Goal: Book appointment/travel/reservation

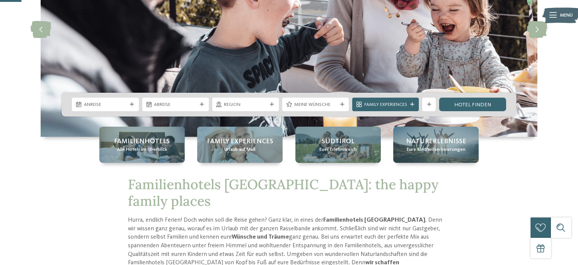
scroll to position [93, 0]
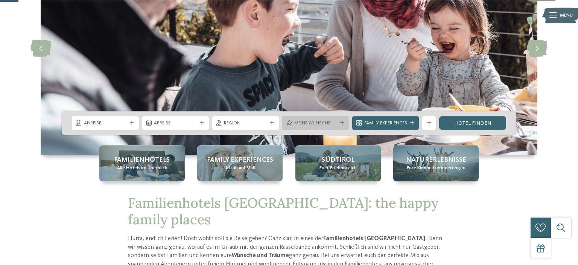
click at [330, 126] on div "Meine Wünsche" at bounding box center [315, 123] width 67 height 14
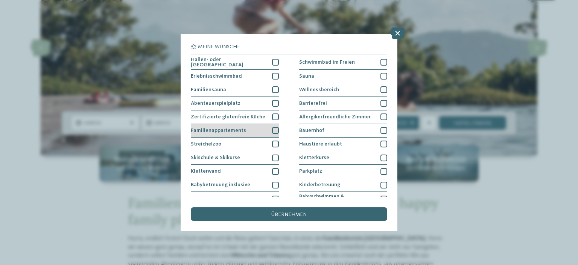
click at [274, 131] on div at bounding box center [275, 130] width 7 height 7
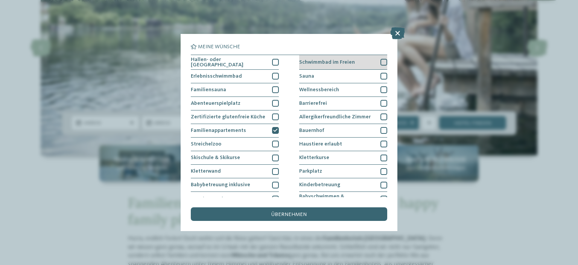
click at [378, 64] on div "Schwimmbad im Freien" at bounding box center [343, 62] width 88 height 15
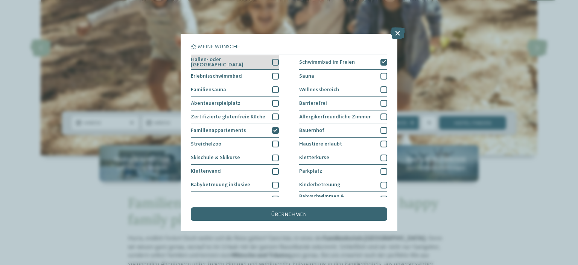
click at [276, 61] on div at bounding box center [275, 62] width 7 height 7
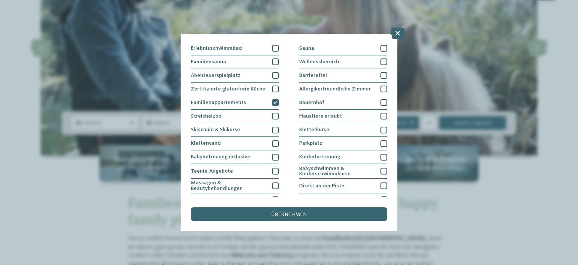
scroll to position [30, 0]
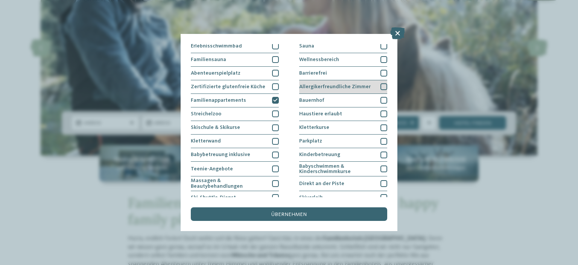
click at [376, 85] on div "Allergikerfreundliche Zimmer" at bounding box center [343, 87] width 88 height 14
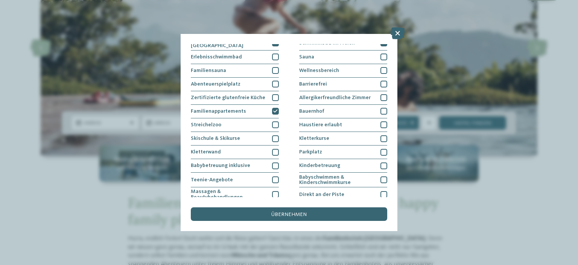
scroll to position [18, 0]
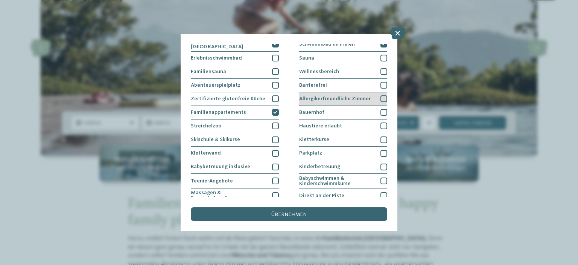
click at [370, 98] on div "Allergikerfreundliche Zimmer" at bounding box center [343, 99] width 88 height 14
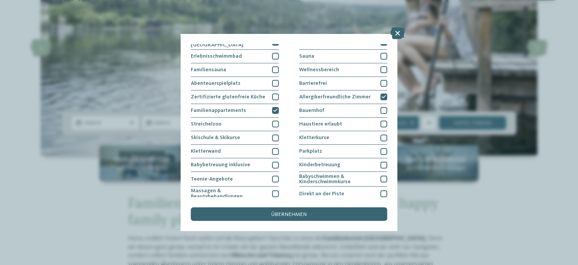
scroll to position [0, 0]
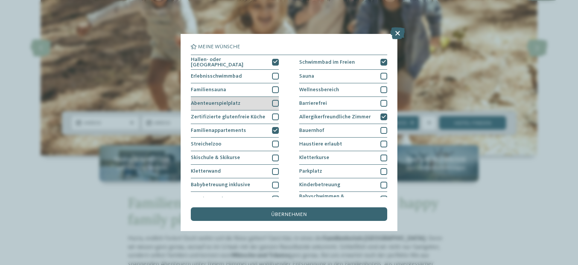
click at [261, 99] on div "Abenteuerspielplatz" at bounding box center [235, 104] width 88 height 14
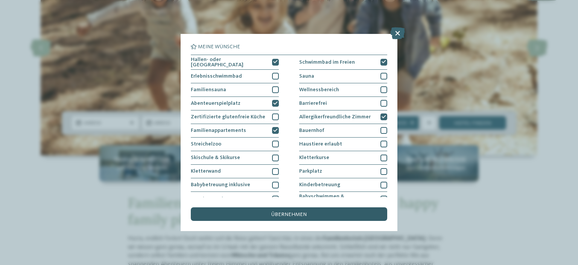
click at [260, 211] on div "übernehmen" at bounding box center [289, 214] width 196 height 14
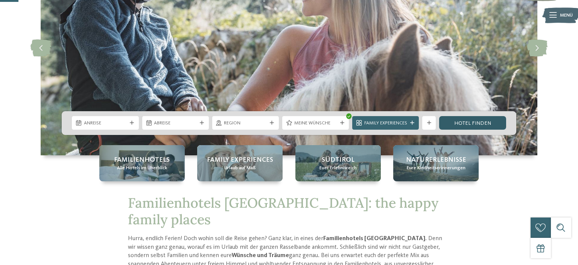
click at [454, 126] on link "Hotel finden" at bounding box center [472, 123] width 67 height 14
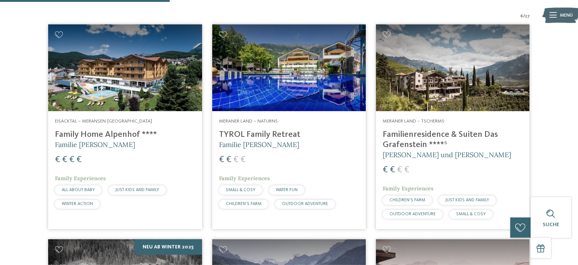
scroll to position [238, 0]
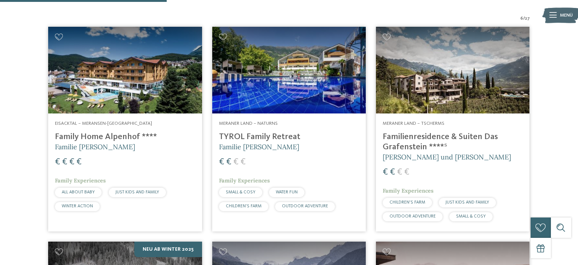
click at [248, 132] on h4 "TYROL Family Retreat" at bounding box center [289, 137] width 140 height 10
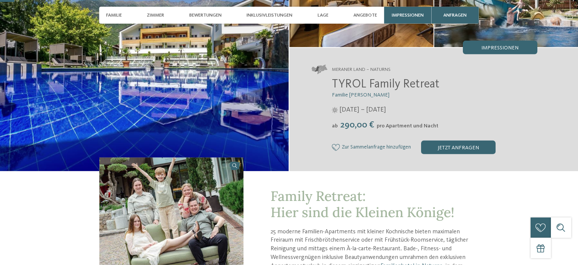
scroll to position [116, 0]
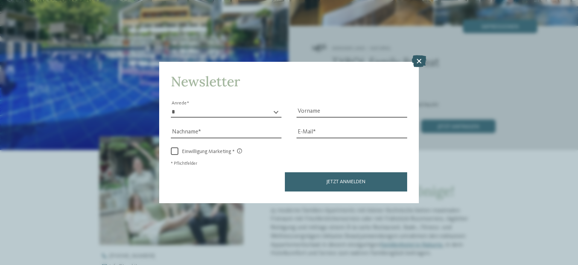
click at [422, 62] on icon at bounding box center [419, 61] width 15 height 12
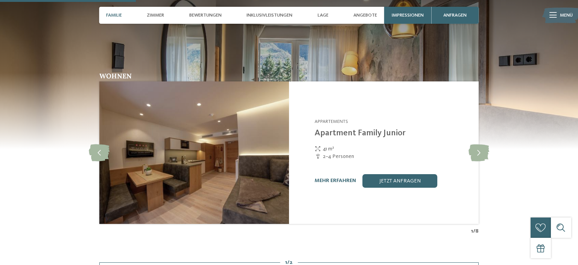
scroll to position [615, 0]
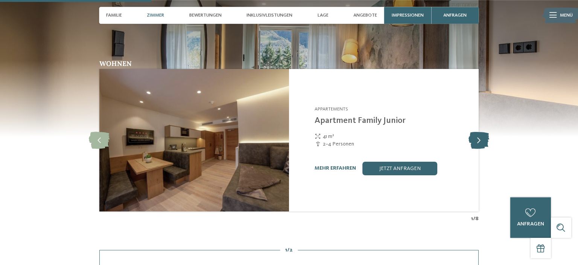
click at [479, 141] on icon at bounding box center [478, 140] width 21 height 17
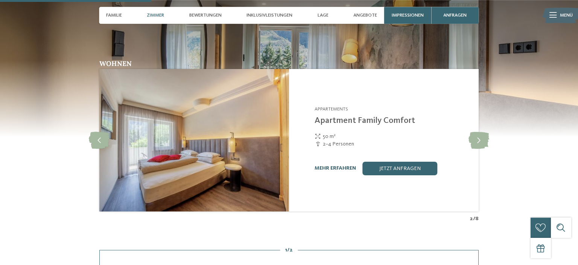
click at [338, 170] on link "mehr erfahren" at bounding box center [335, 167] width 41 height 5
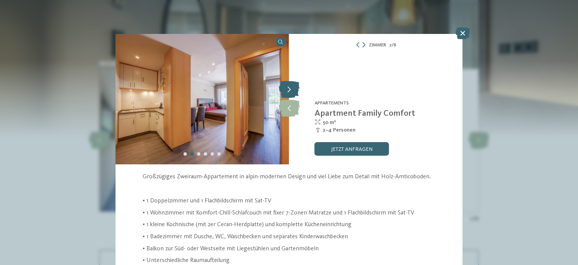
click at [291, 87] on icon at bounding box center [289, 89] width 21 height 17
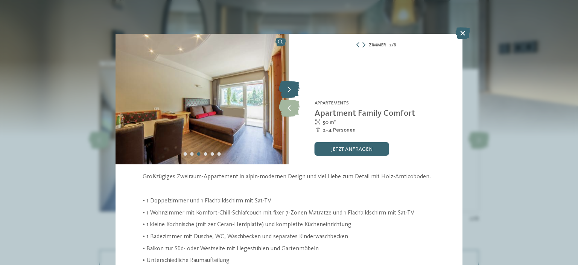
click at [291, 87] on icon at bounding box center [289, 89] width 21 height 17
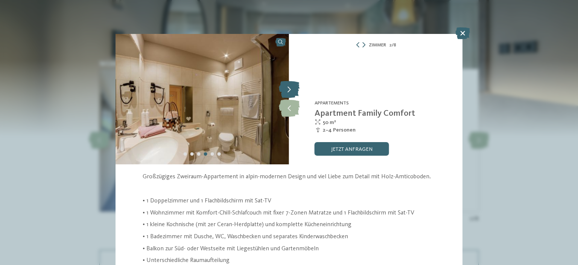
click at [291, 87] on icon at bounding box center [289, 89] width 21 height 17
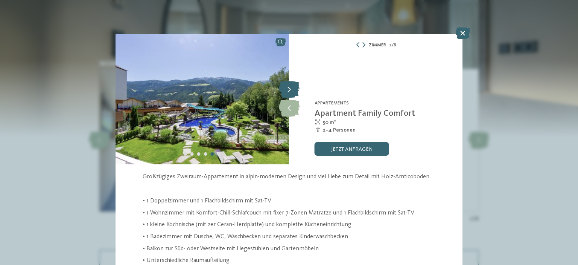
click at [291, 87] on icon at bounding box center [289, 89] width 21 height 17
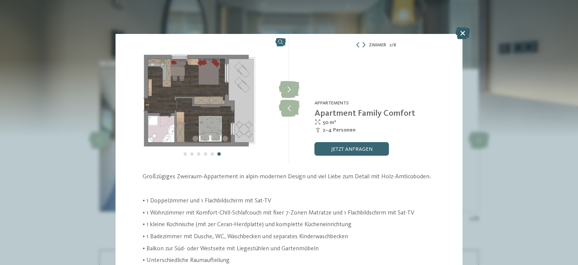
click at [464, 35] on icon at bounding box center [462, 33] width 15 height 12
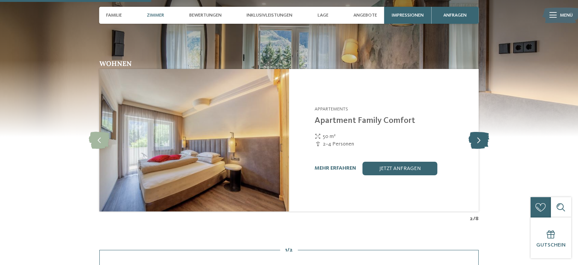
click at [477, 145] on icon at bounding box center [478, 140] width 21 height 17
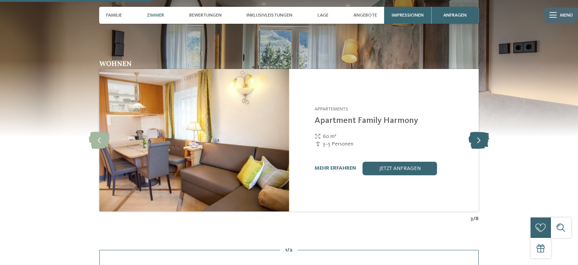
click at [477, 145] on icon at bounding box center [478, 140] width 21 height 17
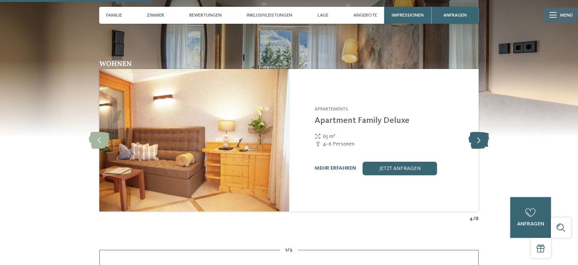
click at [477, 145] on icon at bounding box center [478, 140] width 21 height 17
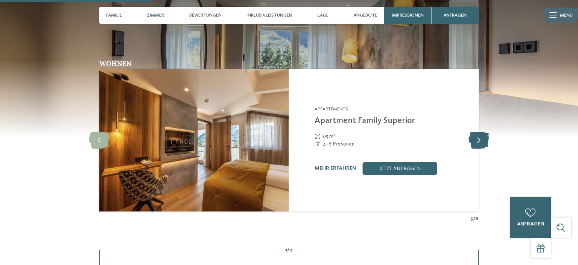
click at [477, 145] on icon at bounding box center [478, 140] width 21 height 17
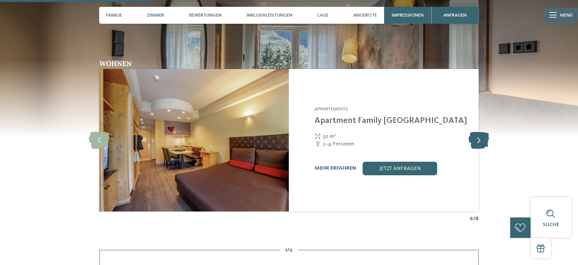
click at [477, 145] on icon at bounding box center [478, 140] width 21 height 17
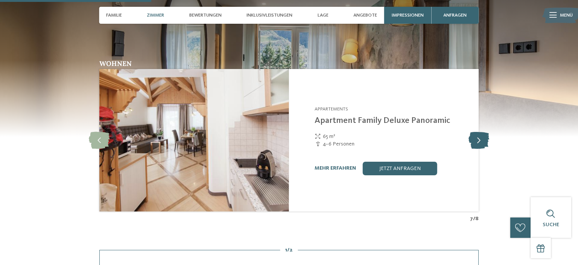
click at [477, 145] on icon at bounding box center [478, 140] width 21 height 17
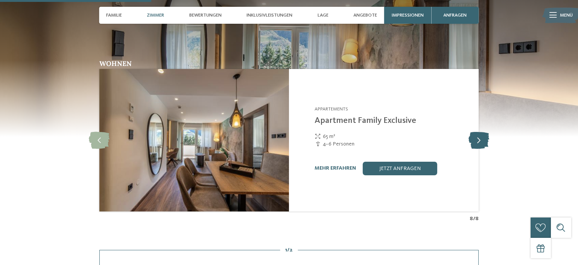
click at [477, 145] on icon at bounding box center [478, 140] width 21 height 17
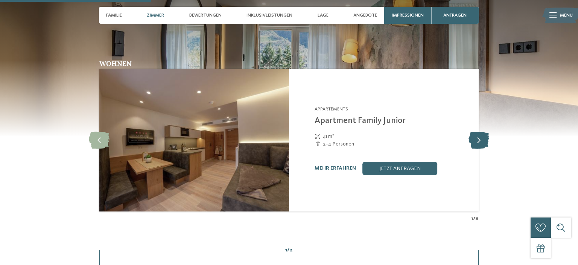
click at [477, 145] on icon at bounding box center [478, 140] width 21 height 17
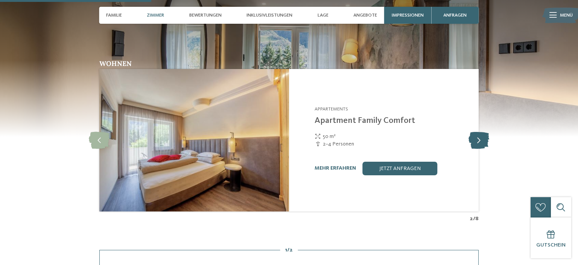
click at [477, 143] on icon at bounding box center [478, 140] width 21 height 17
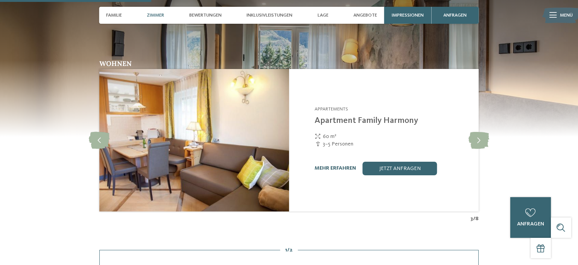
click at [341, 170] on link "mehr erfahren" at bounding box center [335, 167] width 41 height 5
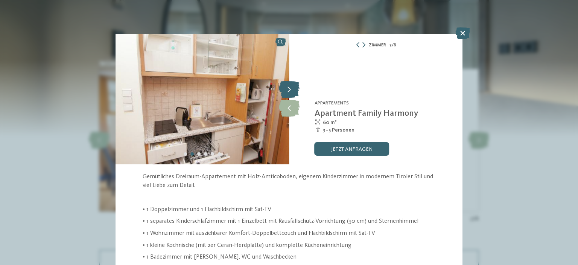
click at [294, 90] on icon at bounding box center [289, 89] width 21 height 17
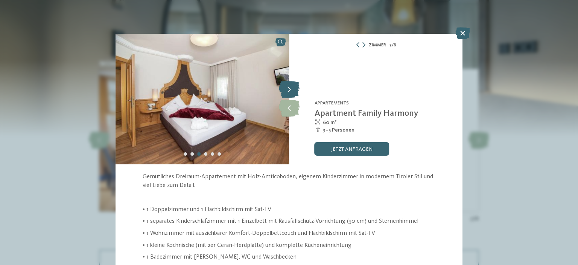
click at [294, 90] on icon at bounding box center [289, 89] width 21 height 17
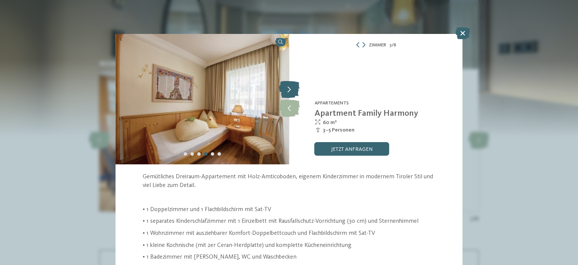
click at [294, 90] on icon at bounding box center [289, 89] width 21 height 17
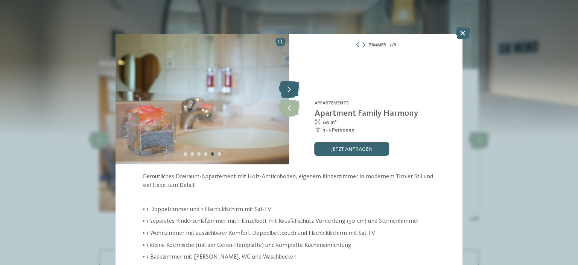
click at [294, 90] on icon at bounding box center [289, 89] width 21 height 17
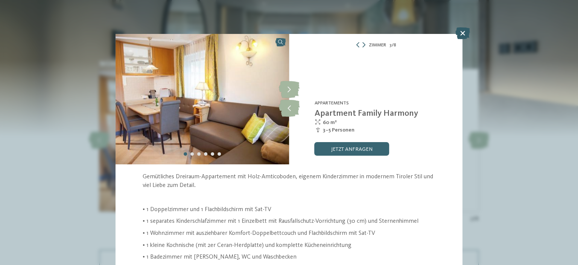
click at [458, 32] on icon at bounding box center [462, 33] width 15 height 12
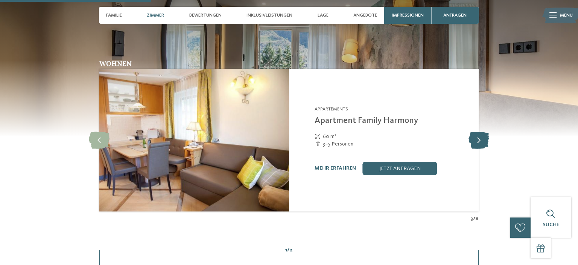
click at [485, 149] on icon at bounding box center [478, 140] width 21 height 17
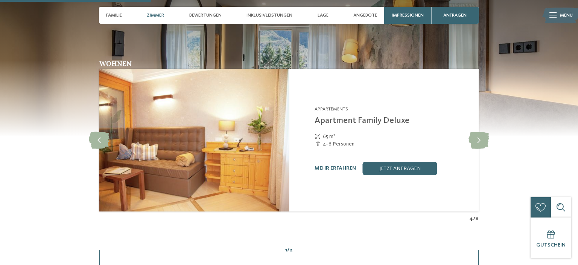
click at [343, 167] on div "mehr erfahren jetzt anfragen" at bounding box center [393, 168] width 156 height 14
click at [342, 170] on link "mehr erfahren" at bounding box center [335, 167] width 41 height 5
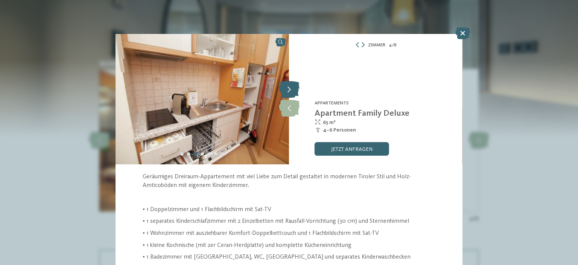
click at [282, 88] on icon at bounding box center [289, 89] width 21 height 17
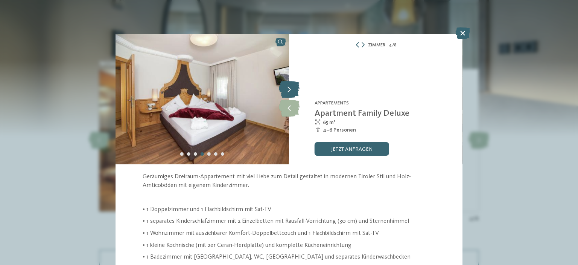
click at [282, 88] on icon at bounding box center [289, 89] width 21 height 17
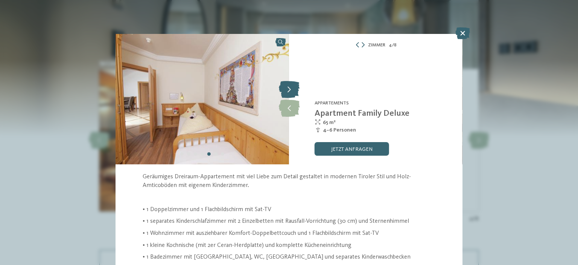
click at [282, 88] on icon at bounding box center [289, 89] width 21 height 17
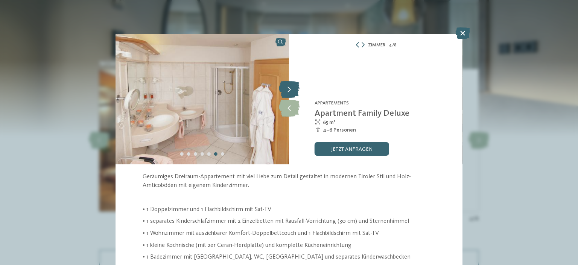
click at [282, 88] on icon at bounding box center [289, 89] width 21 height 17
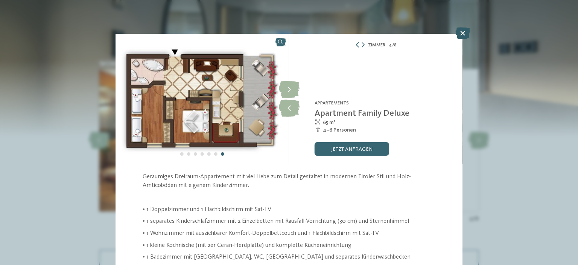
click at [464, 32] on icon at bounding box center [462, 33] width 15 height 12
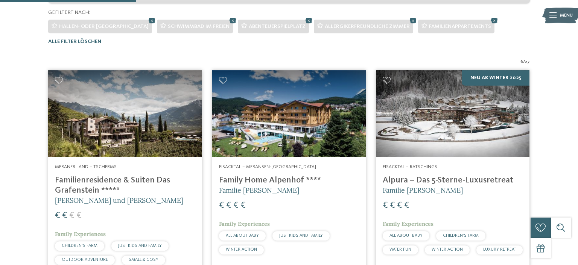
scroll to position [192, 0]
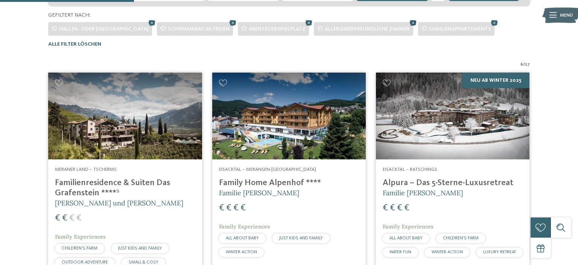
click at [408, 24] on icon at bounding box center [413, 22] width 10 height 9
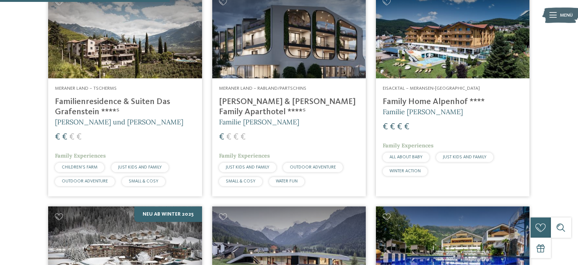
scroll to position [256, 0]
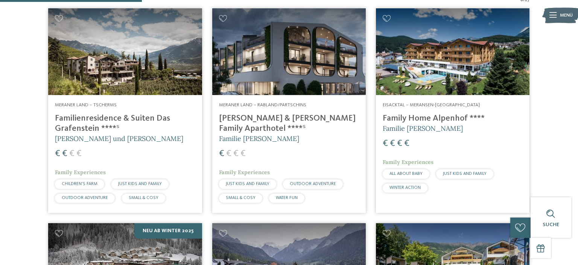
click at [251, 109] on div "Meraner Land – Rabland/Partschins Heidi & Edith Family Aparthotel ****ˢ Familie…" at bounding box center [289, 154] width 154 height 118
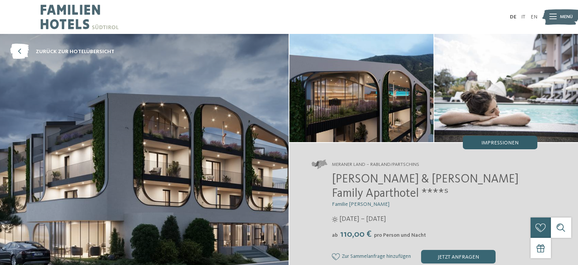
click at [502, 143] on span "Impressionen" at bounding box center [499, 142] width 37 height 5
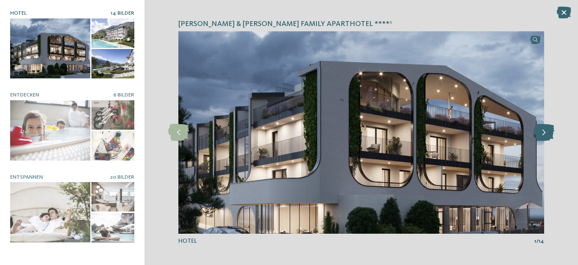
click at [546, 134] on icon at bounding box center [544, 132] width 21 height 17
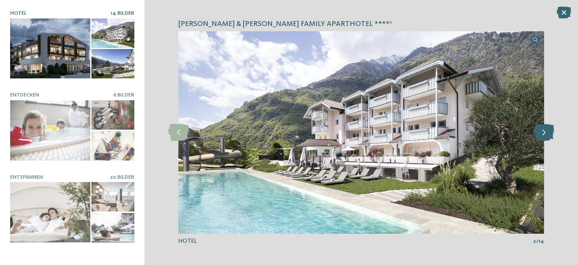
click at [546, 134] on icon at bounding box center [544, 132] width 21 height 17
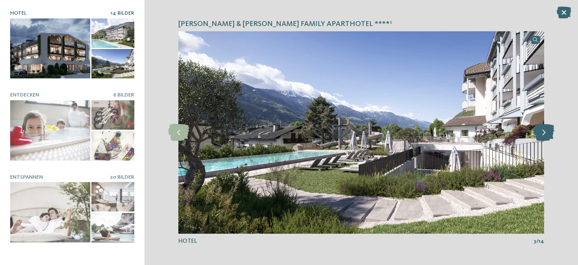
click at [546, 134] on icon at bounding box center [544, 132] width 21 height 17
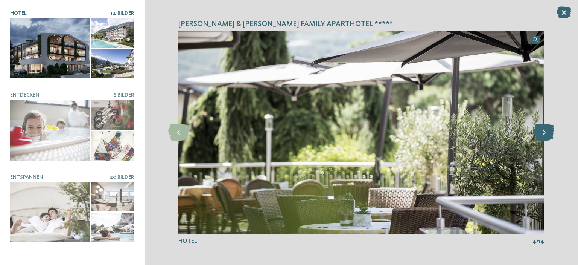
click at [546, 134] on icon at bounding box center [544, 132] width 21 height 17
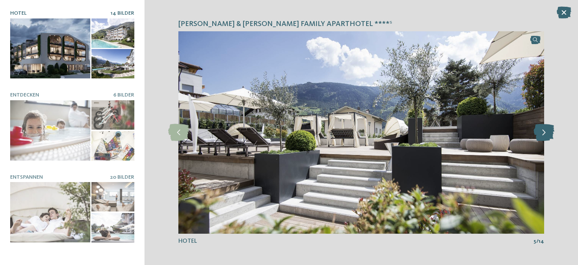
click at [546, 134] on icon at bounding box center [544, 132] width 21 height 17
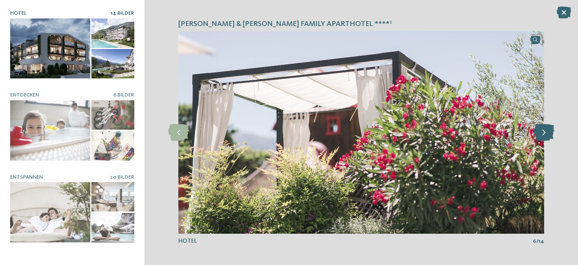
click at [546, 134] on icon at bounding box center [544, 132] width 21 height 17
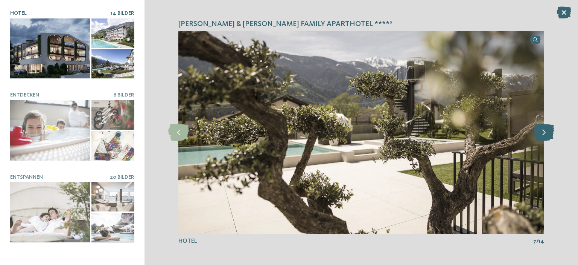
click at [546, 134] on icon at bounding box center [544, 132] width 21 height 17
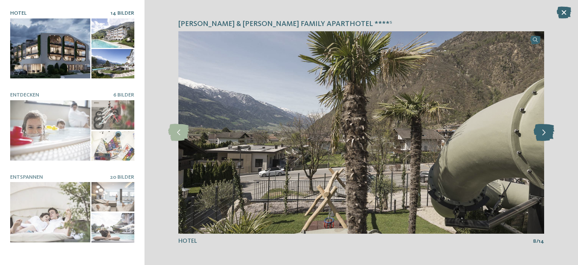
click at [546, 134] on icon at bounding box center [544, 132] width 21 height 17
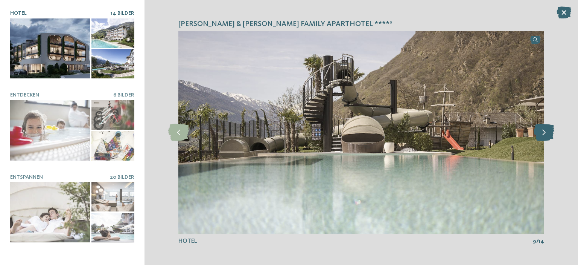
click at [546, 134] on icon at bounding box center [544, 132] width 21 height 17
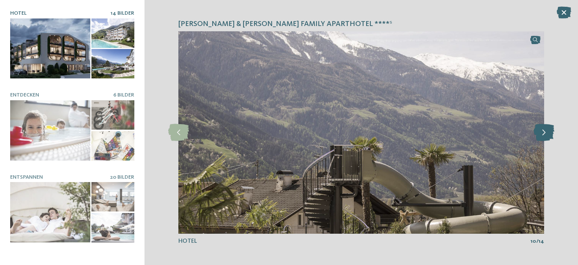
click at [546, 134] on icon at bounding box center [544, 132] width 21 height 17
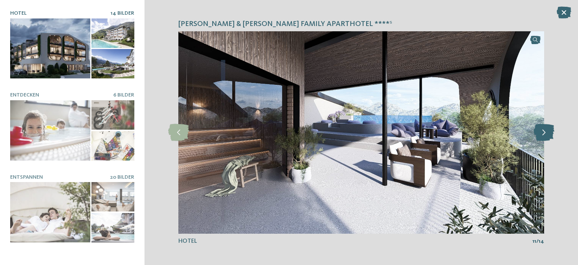
click at [546, 134] on icon at bounding box center [544, 132] width 21 height 17
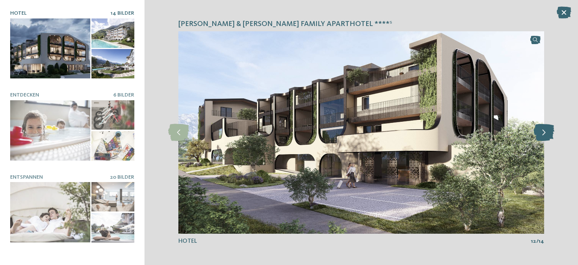
click at [546, 134] on icon at bounding box center [544, 132] width 21 height 17
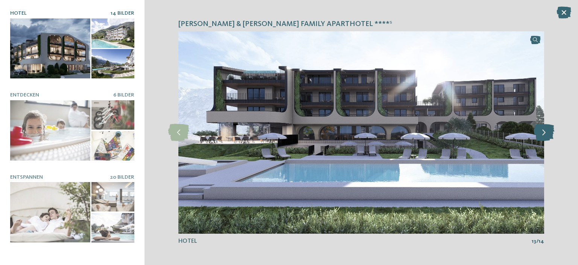
click at [546, 134] on icon at bounding box center [544, 132] width 21 height 17
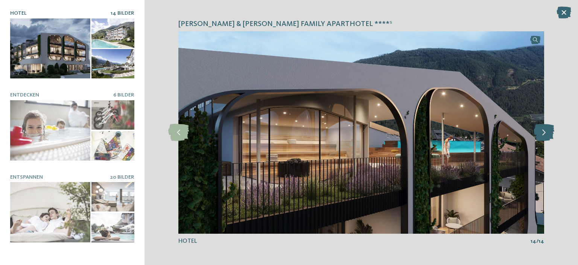
click at [546, 134] on icon at bounding box center [544, 132] width 21 height 17
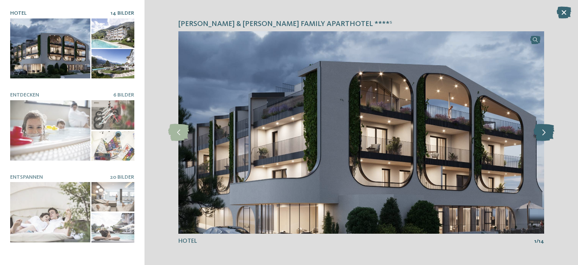
click at [546, 134] on icon at bounding box center [544, 132] width 21 height 17
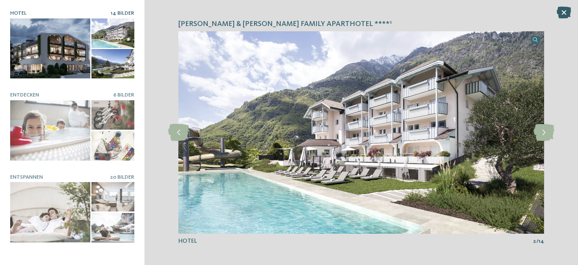
click at [565, 16] on icon at bounding box center [563, 12] width 15 height 12
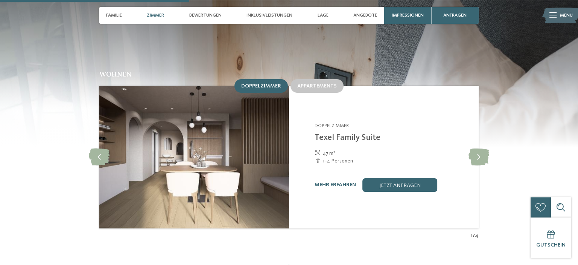
scroll to position [781, 0]
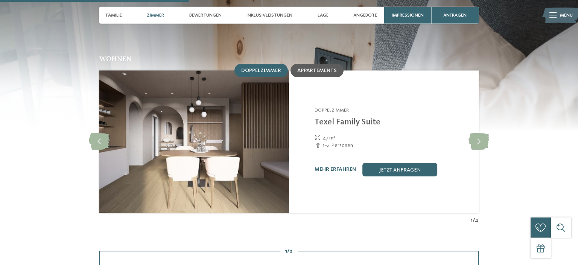
click at [324, 68] on span "Appartements" at bounding box center [317, 70] width 40 height 5
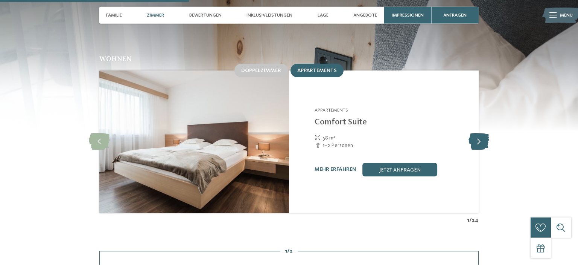
click at [479, 133] on icon at bounding box center [478, 141] width 21 height 17
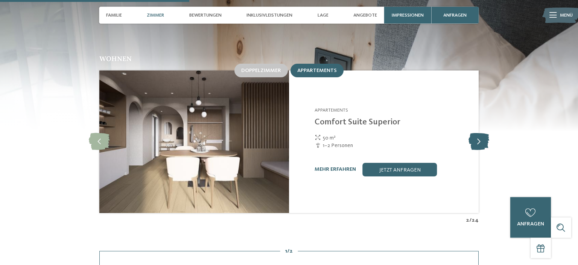
click at [479, 133] on icon at bounding box center [478, 141] width 21 height 17
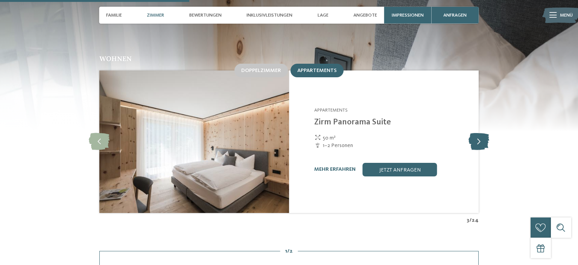
click at [479, 133] on icon at bounding box center [478, 141] width 21 height 17
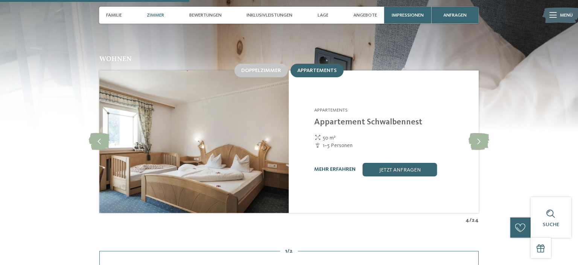
click at [341, 166] on link "mehr erfahren" at bounding box center [334, 168] width 41 height 5
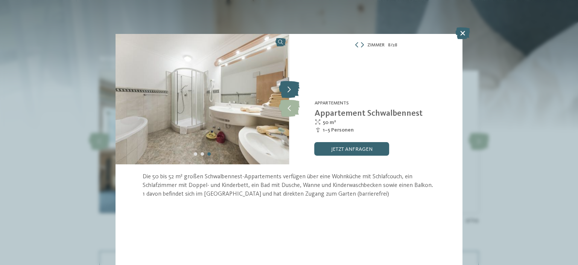
click at [288, 90] on icon at bounding box center [289, 89] width 21 height 17
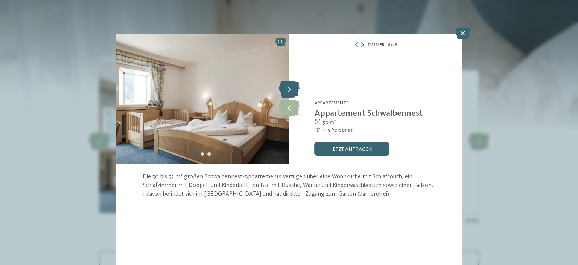
click at [288, 90] on icon at bounding box center [289, 89] width 21 height 17
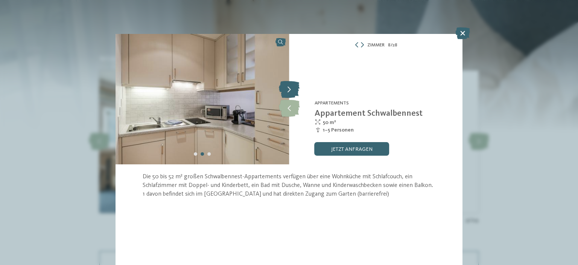
click at [288, 90] on icon at bounding box center [289, 89] width 21 height 17
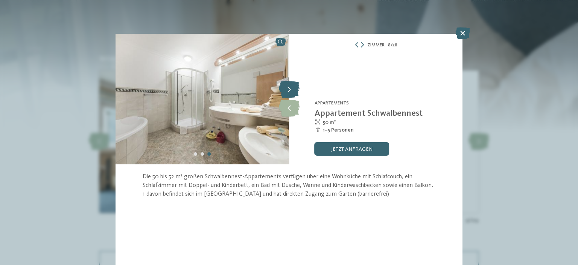
click at [288, 90] on icon at bounding box center [289, 89] width 21 height 17
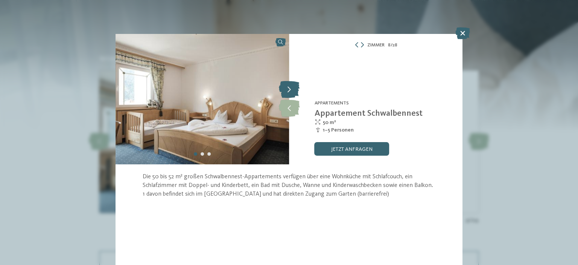
click at [288, 90] on icon at bounding box center [289, 89] width 21 height 17
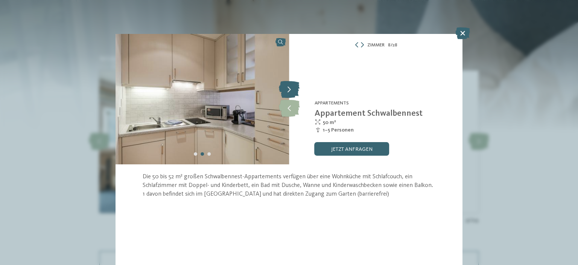
click at [288, 90] on icon at bounding box center [289, 89] width 21 height 17
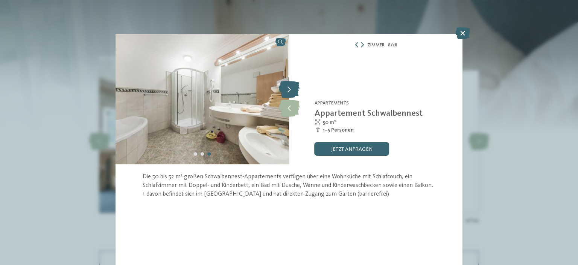
click at [288, 90] on icon at bounding box center [289, 89] width 21 height 17
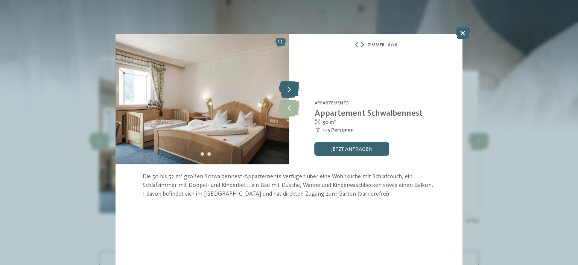
click at [288, 90] on icon at bounding box center [289, 89] width 21 height 17
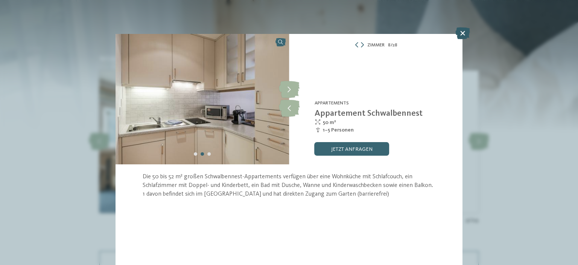
click at [462, 35] on icon at bounding box center [462, 33] width 15 height 12
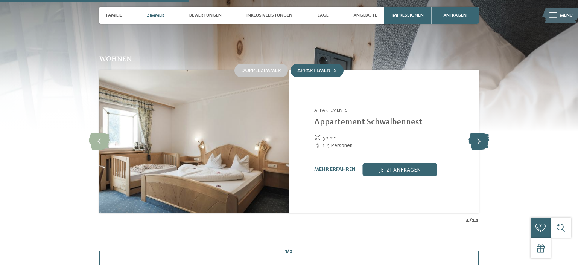
click at [476, 133] on icon at bounding box center [478, 141] width 21 height 17
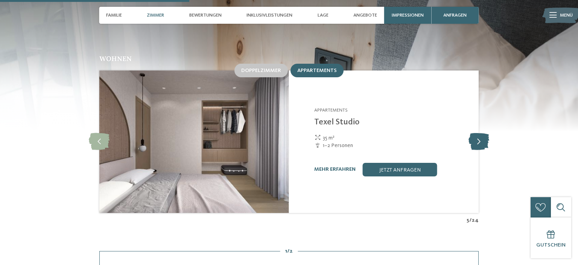
click at [476, 133] on icon at bounding box center [478, 141] width 21 height 17
